Goal: Navigation & Orientation: Go to known website

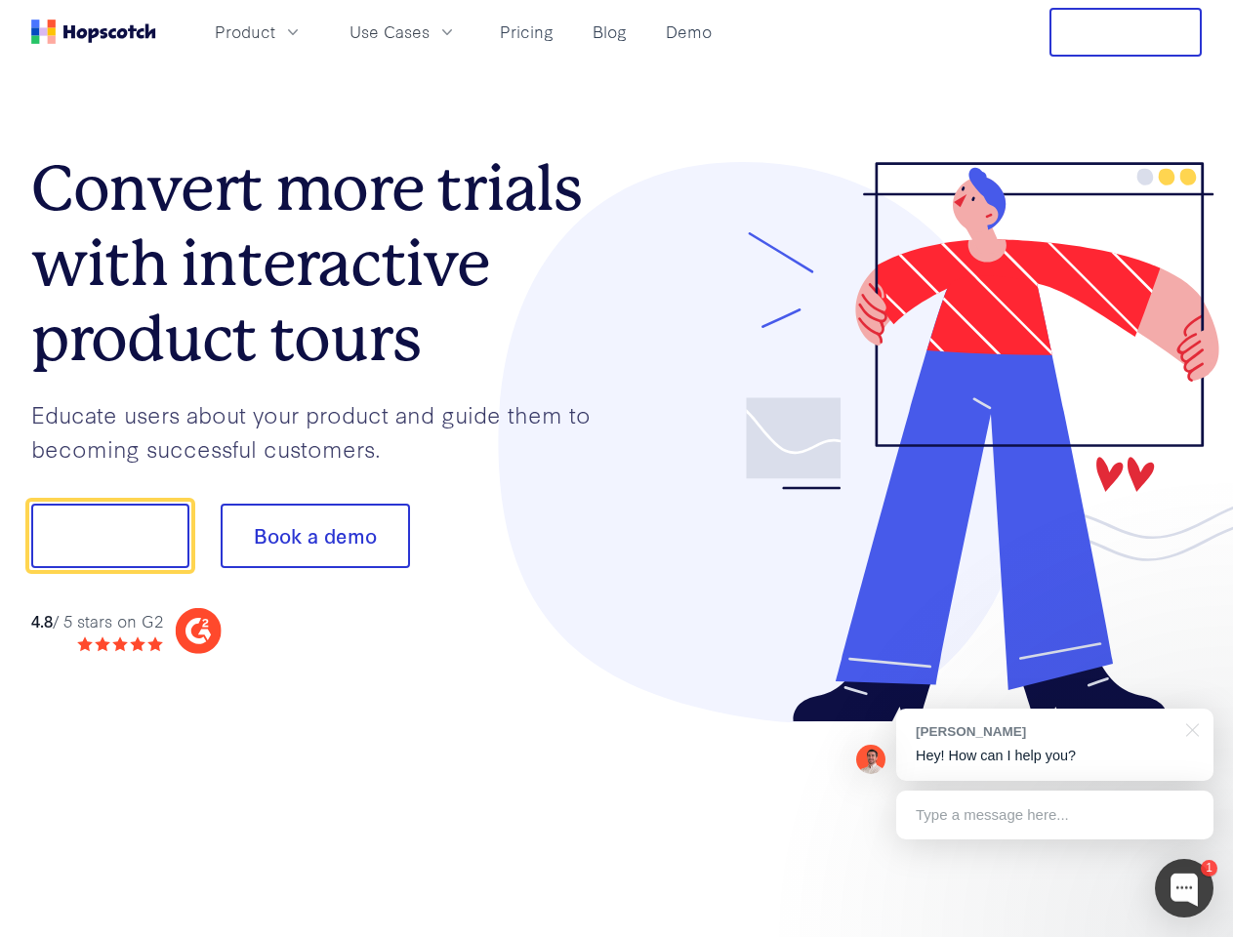
click at [617, 469] on div at bounding box center [910, 442] width 586 height 561
click at [275, 31] on span "Product" at bounding box center [245, 32] width 61 height 24
click at [430, 31] on span "Use Cases" at bounding box center [389, 32] width 80 height 24
click at [1126, 32] on button "Free Trial" at bounding box center [1125, 32] width 152 height 49
click at [109, 536] on button "Show me!" at bounding box center [110, 536] width 158 height 64
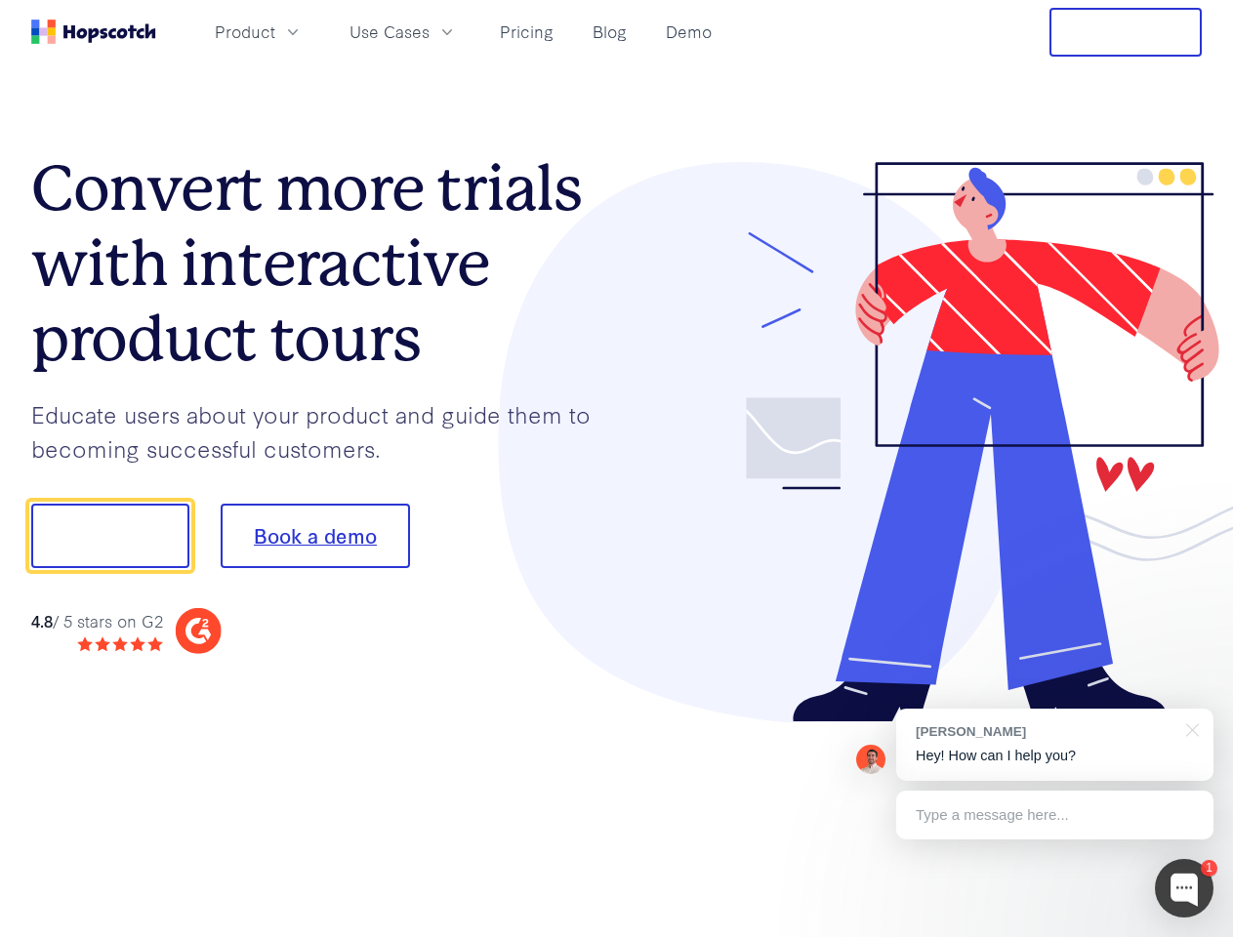
click at [314, 536] on button "Book a demo" at bounding box center [315, 536] width 189 height 64
click at [1184, 888] on div at bounding box center [1184, 888] width 59 height 59
click at [1054, 745] on div "[PERSON_NAME] Hey! How can I help you?" at bounding box center [1054, 745] width 317 height 72
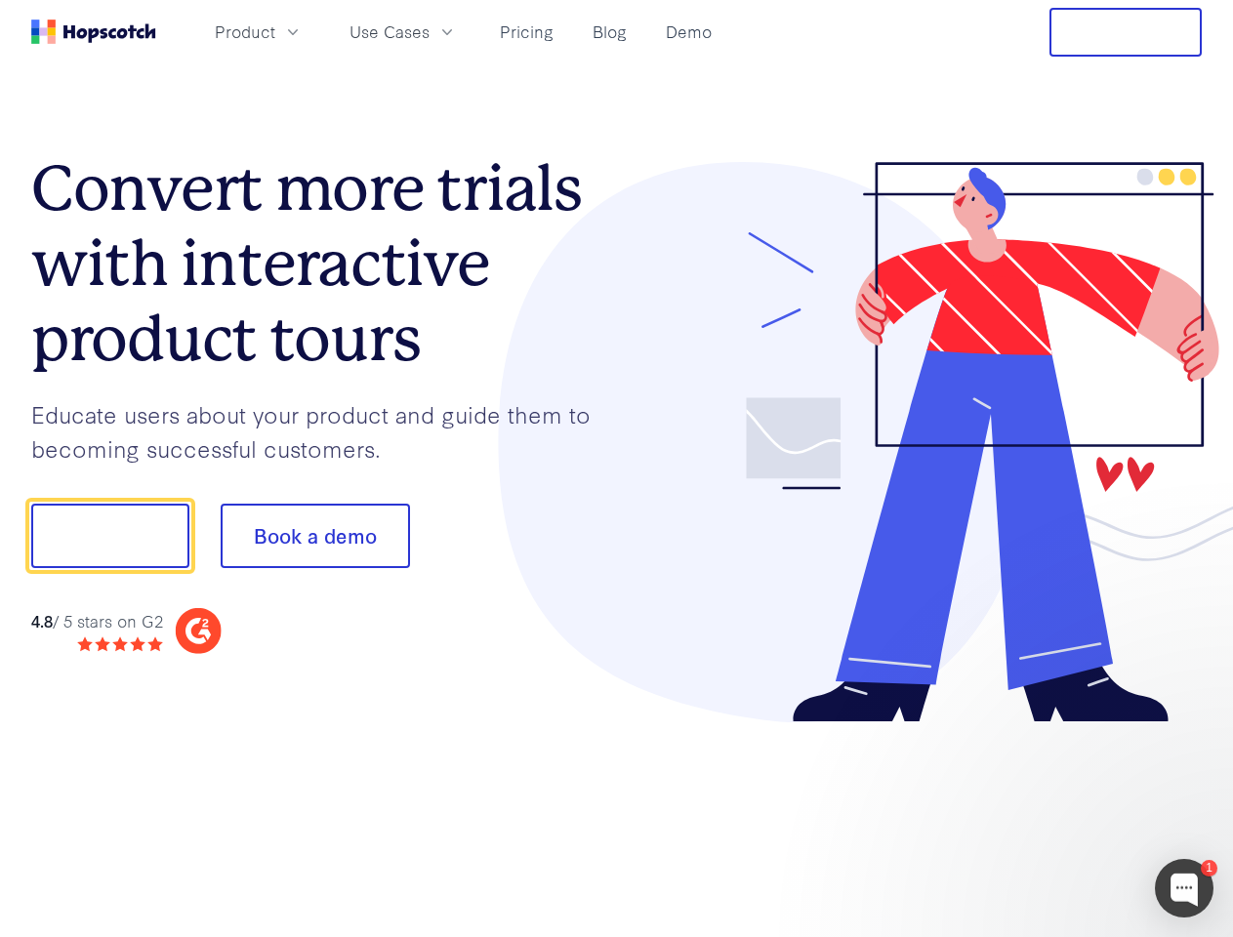
click at [1189, 728] on div at bounding box center [1030, 665] width 366 height 390
click at [1054, 815] on div at bounding box center [1030, 665] width 366 height 390
